Goal: Navigation & Orientation: Find specific page/section

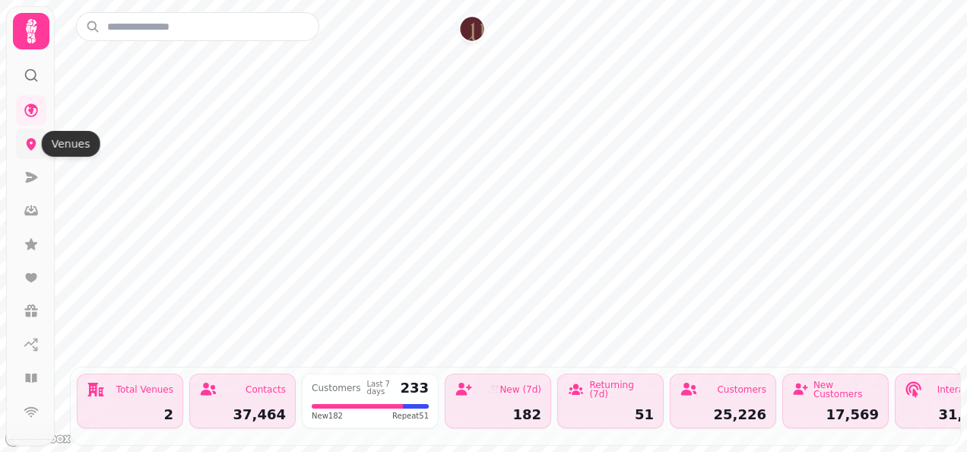
click at [30, 143] on icon at bounding box center [31, 143] width 15 height 15
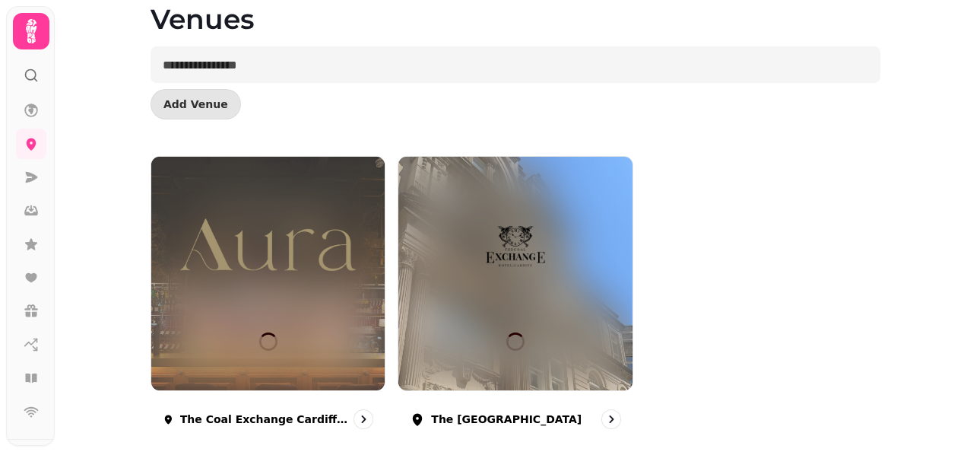
scroll to position [94, 0]
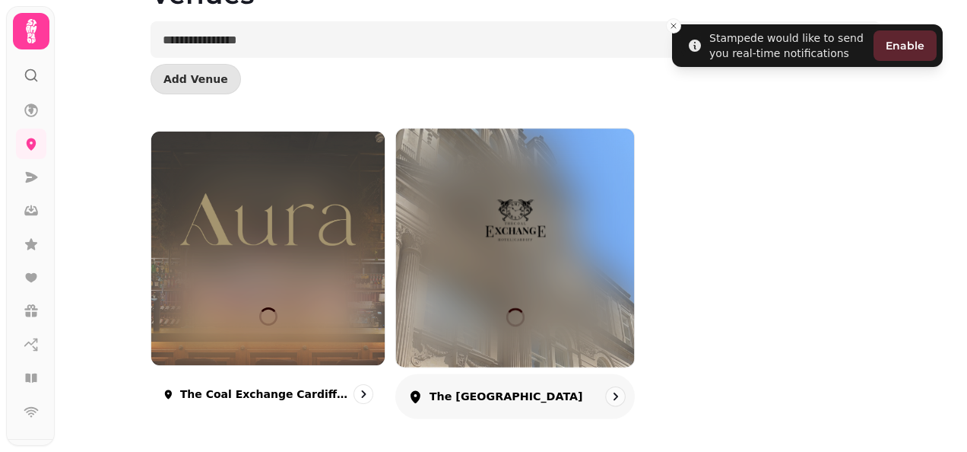
click at [531, 184] on img at bounding box center [515, 219] width 179 height 100
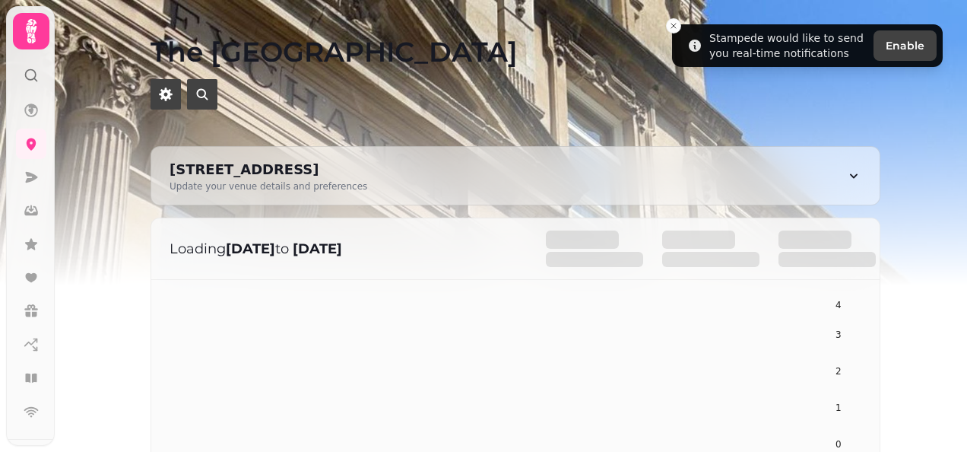
click at [960, 111] on img at bounding box center [483, 190] width 967 height 380
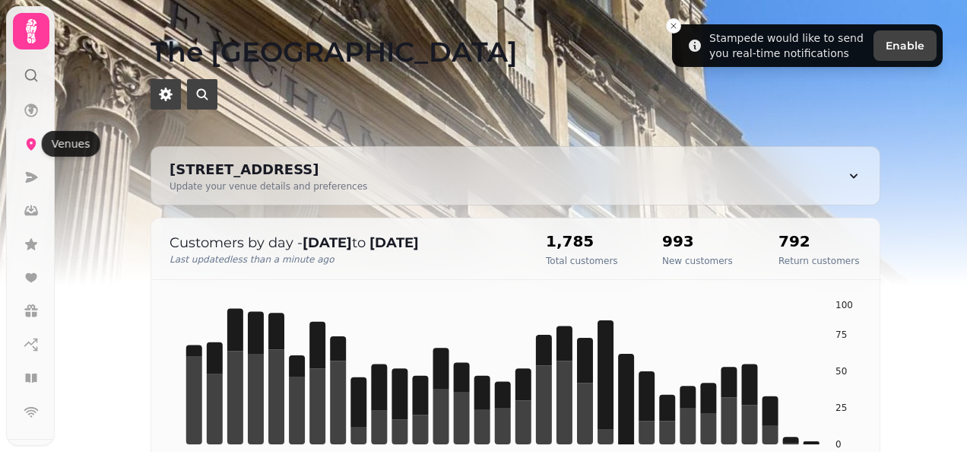
click at [27, 145] on icon at bounding box center [32, 144] width 10 height 12
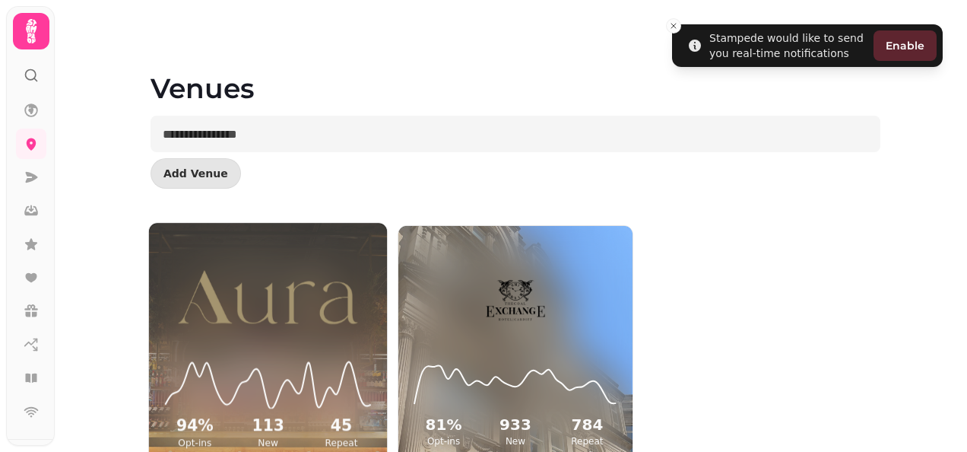
click at [262, 249] on img at bounding box center [268, 297] width 179 height 100
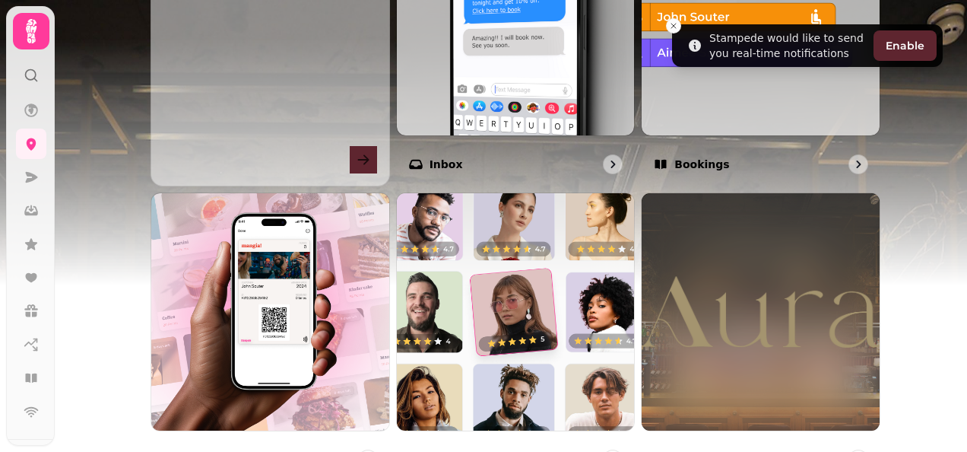
scroll to position [669, 0]
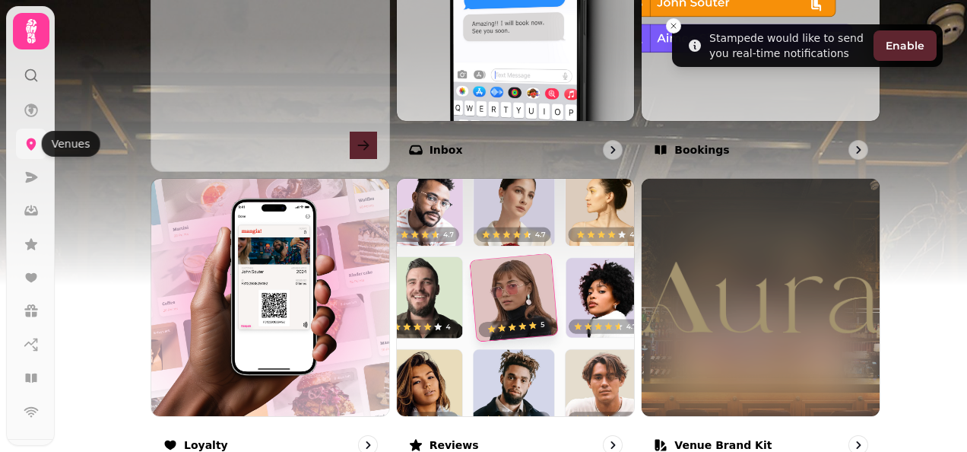
click at [29, 144] on icon at bounding box center [32, 144] width 10 height 12
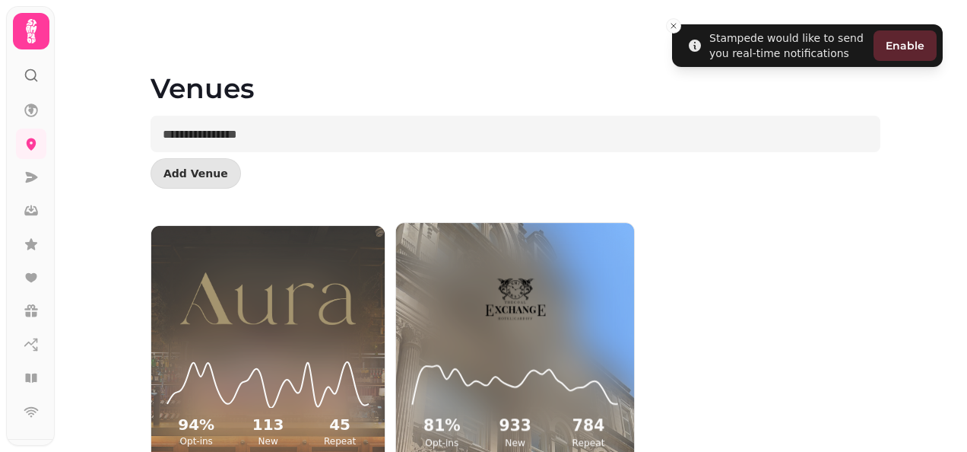
click at [477, 281] on img at bounding box center [515, 297] width 179 height 100
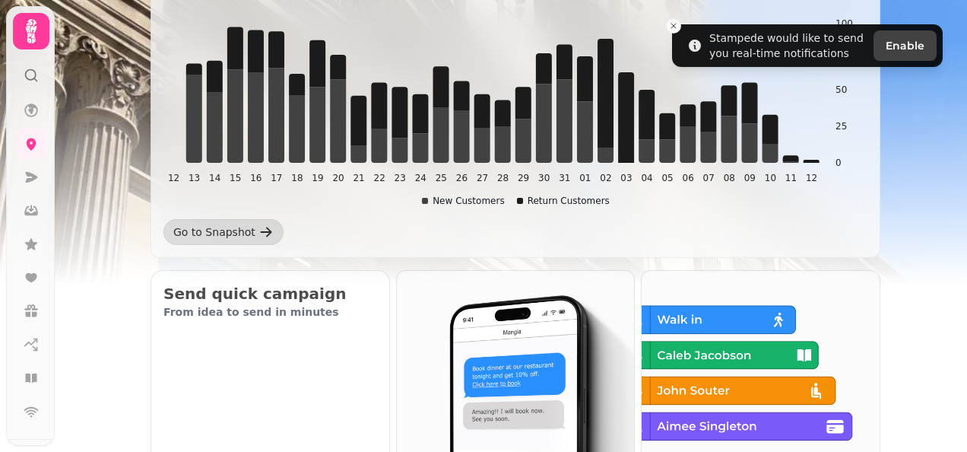
scroll to position [304, 0]
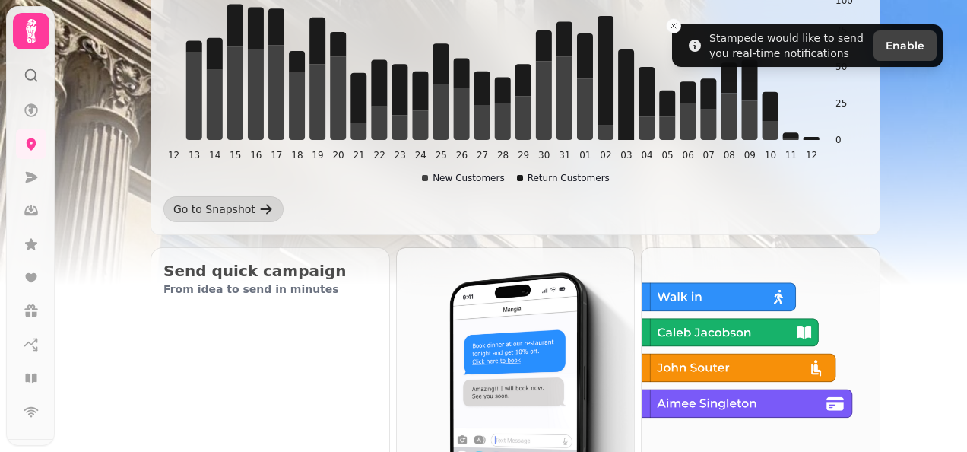
click at [959, 15] on img at bounding box center [483, 190] width 967 height 380
click at [961, 68] on img at bounding box center [483, 190] width 967 height 380
click at [32, 211] on icon at bounding box center [31, 210] width 15 height 15
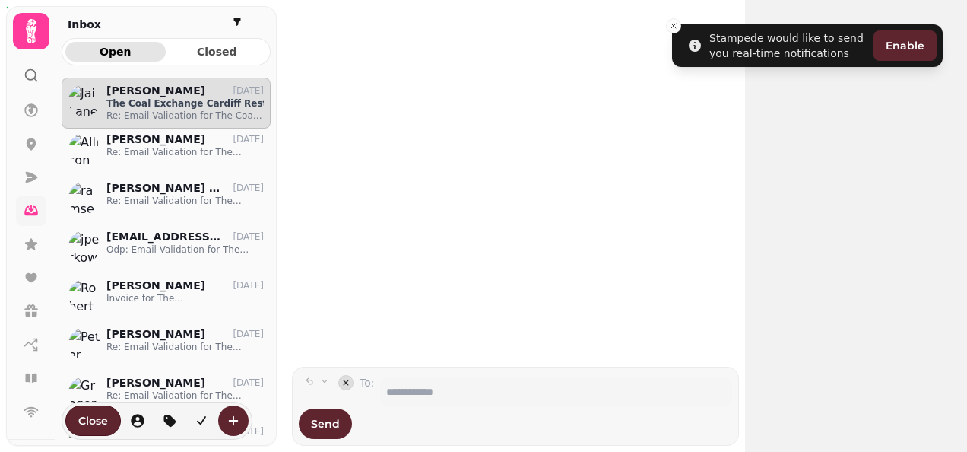
scroll to position [350, 198]
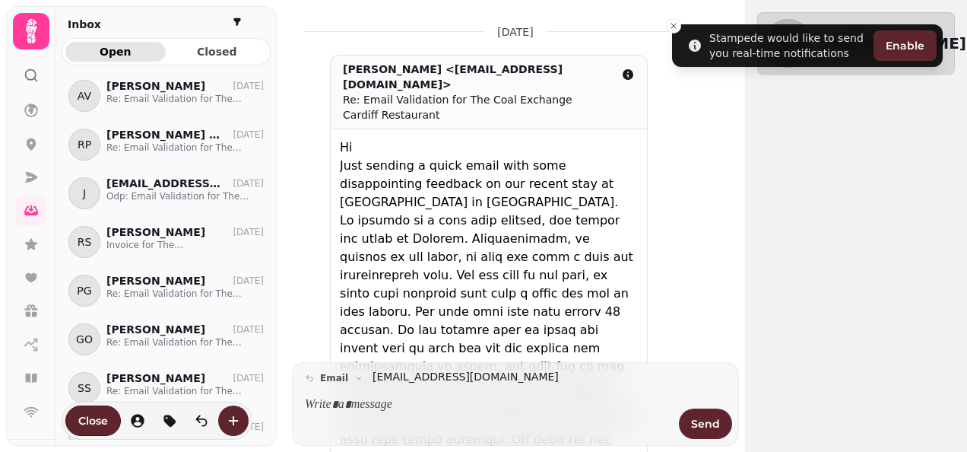
scroll to position [0, 0]
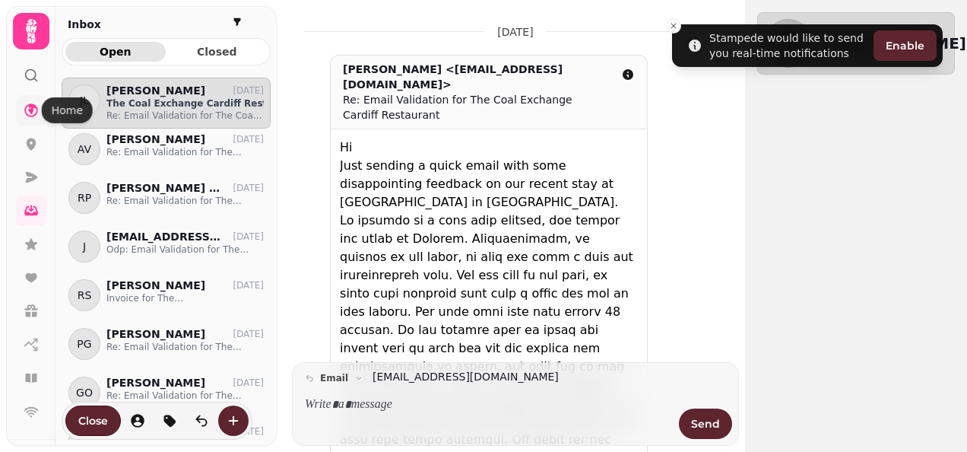
click at [26, 110] on icon at bounding box center [31, 110] width 15 height 15
